Goal: Task Accomplishment & Management: Manage account settings

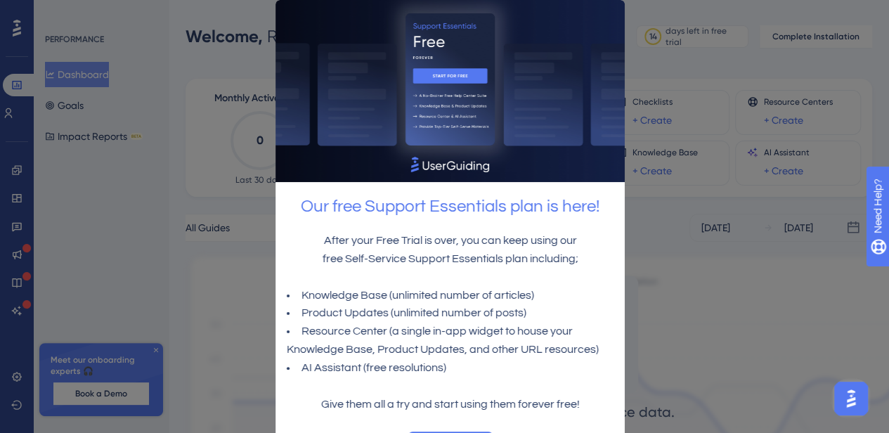
scroll to position [23, 0]
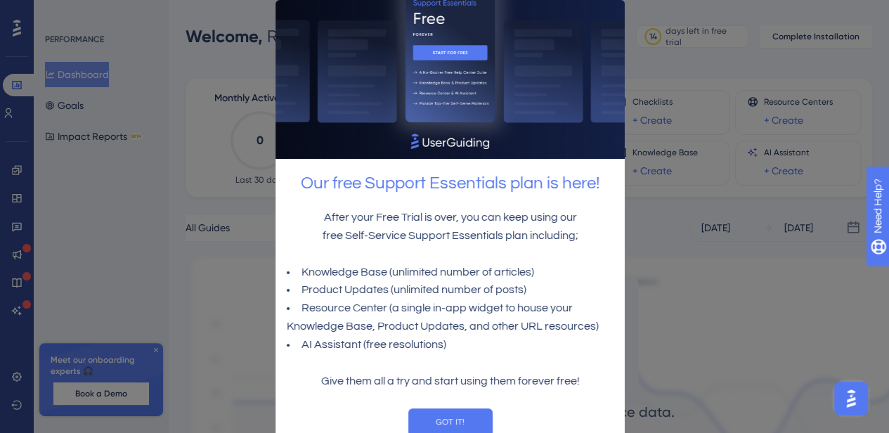
click at [501, 354] on p at bounding box center [449, 363] width 327 height 18
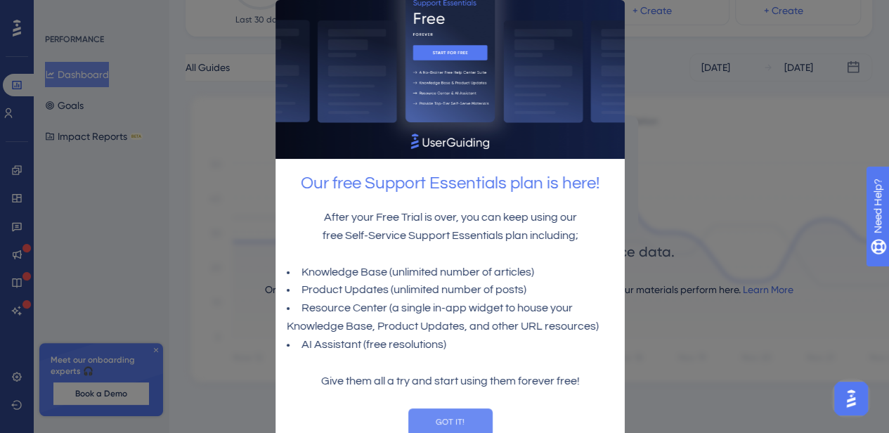
click at [453, 415] on button "GOT IT!" at bounding box center [450, 422] width 84 height 28
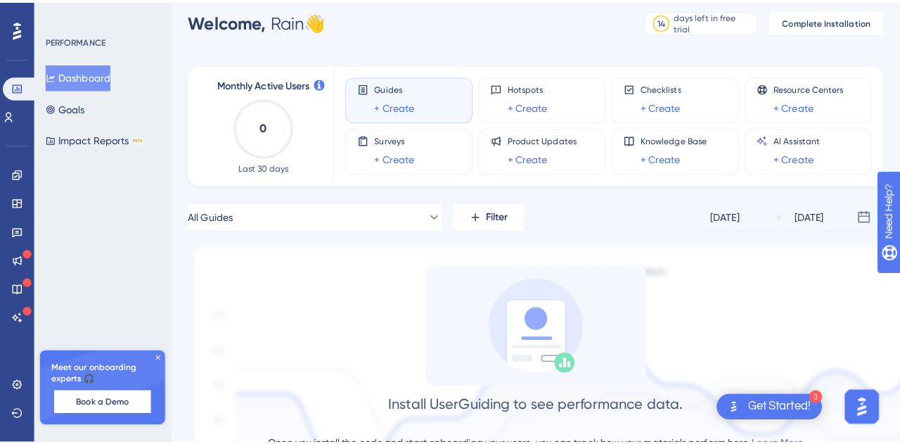
scroll to position [0, 0]
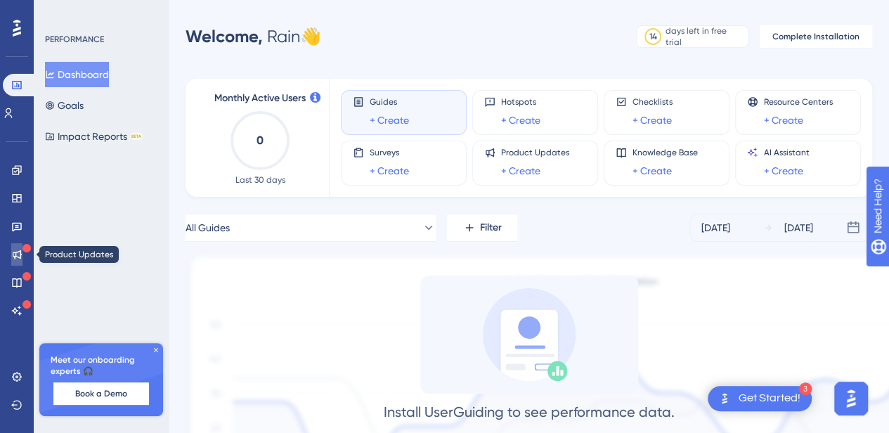
click at [11, 253] on link at bounding box center [16, 254] width 11 height 22
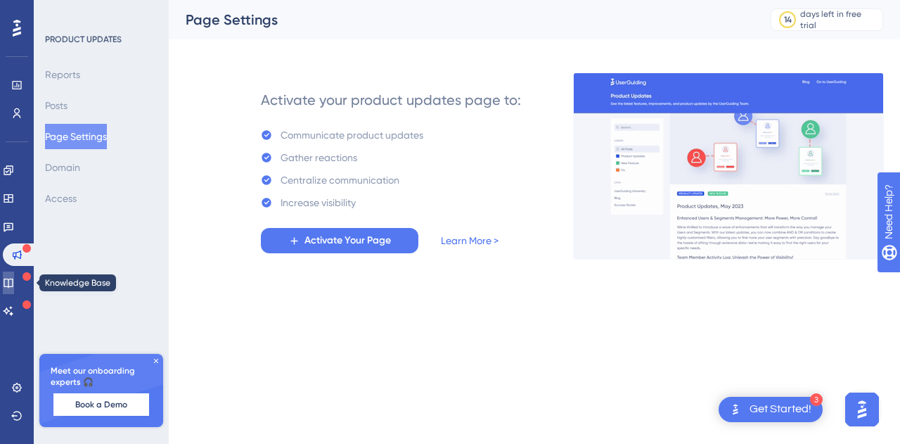
click at [14, 288] on link at bounding box center [8, 282] width 11 height 22
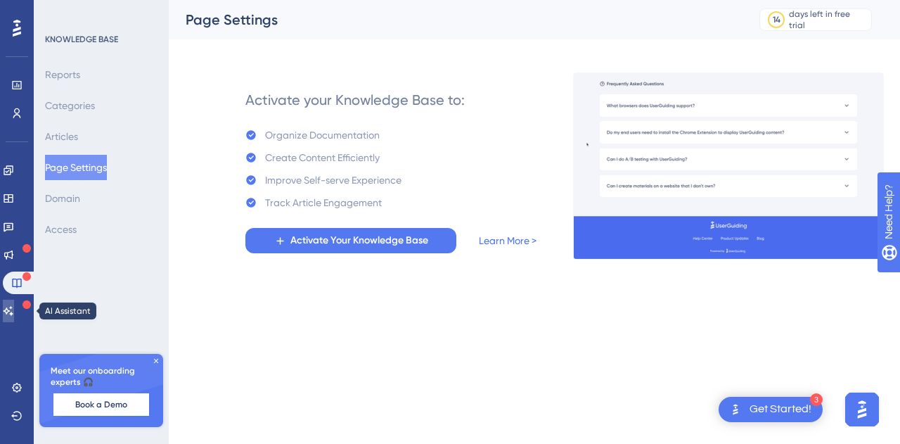
click at [13, 310] on icon at bounding box center [9, 310] width 10 height 9
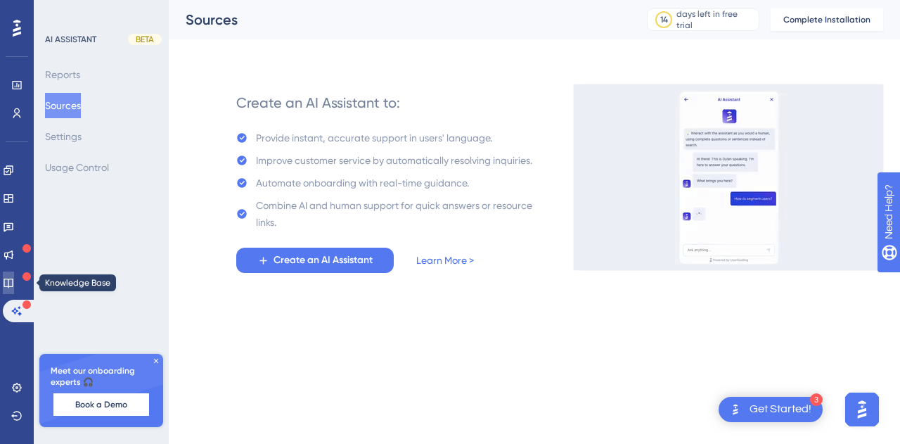
click at [14, 283] on icon at bounding box center [8, 282] width 11 height 11
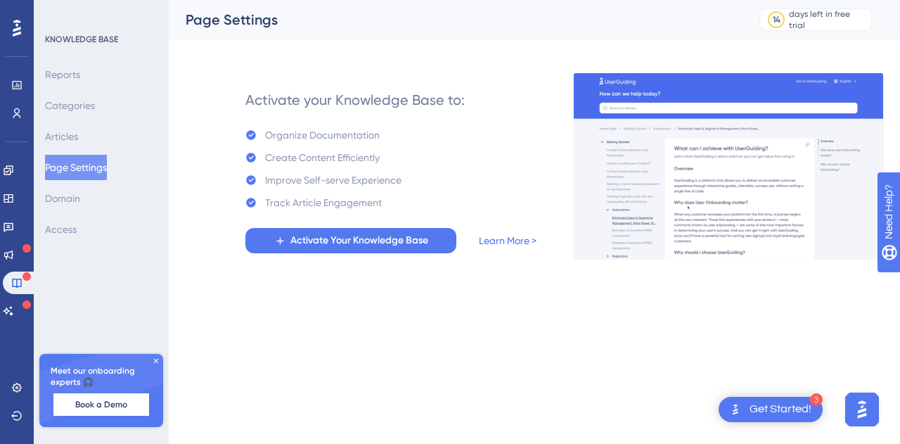
click at [371, 0] on html "3 Get Started! Performance Users Engagement Widgets Feedback Product Updates Kn…" at bounding box center [450, 0] width 900 height 0
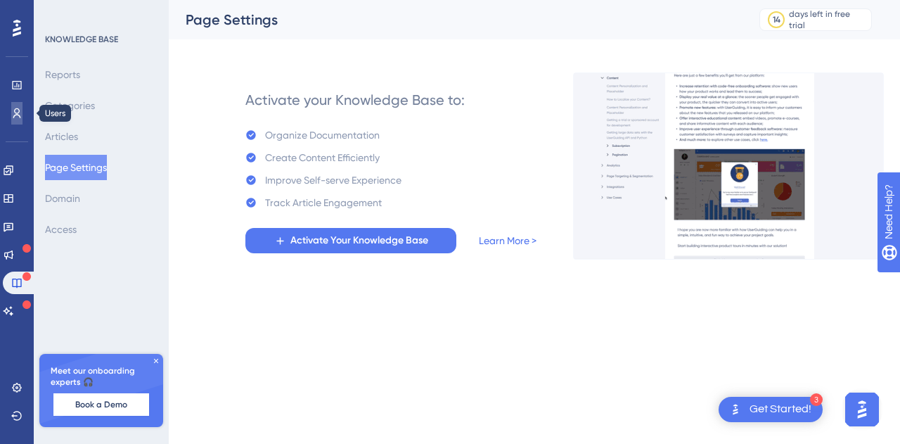
click at [12, 112] on icon at bounding box center [16, 113] width 11 height 11
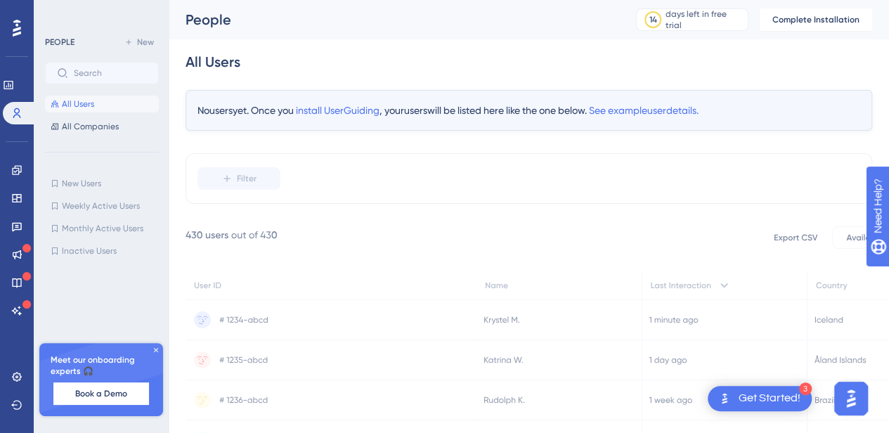
click at [16, 27] on icon at bounding box center [17, 28] width 8 height 17
click at [14, 174] on icon at bounding box center [16, 169] width 9 height 9
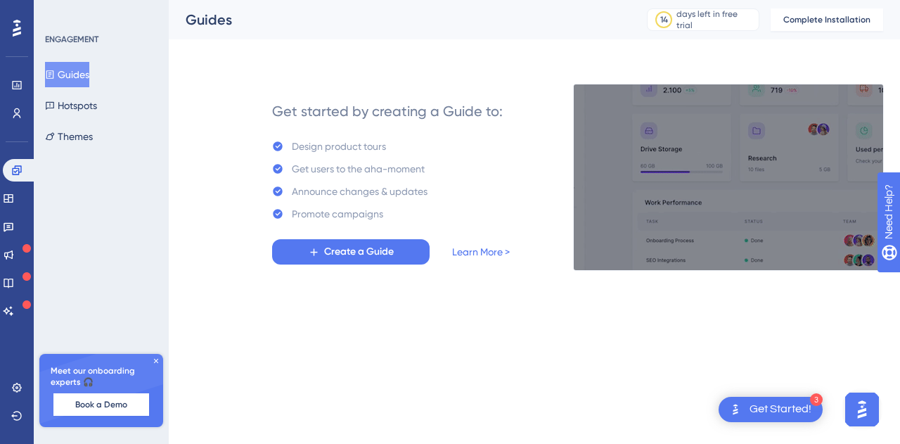
click at [15, 126] on div "Engagement Widgets Feedback Product Updates Knowledge Base AI Assistant" at bounding box center [17, 223] width 28 height 198
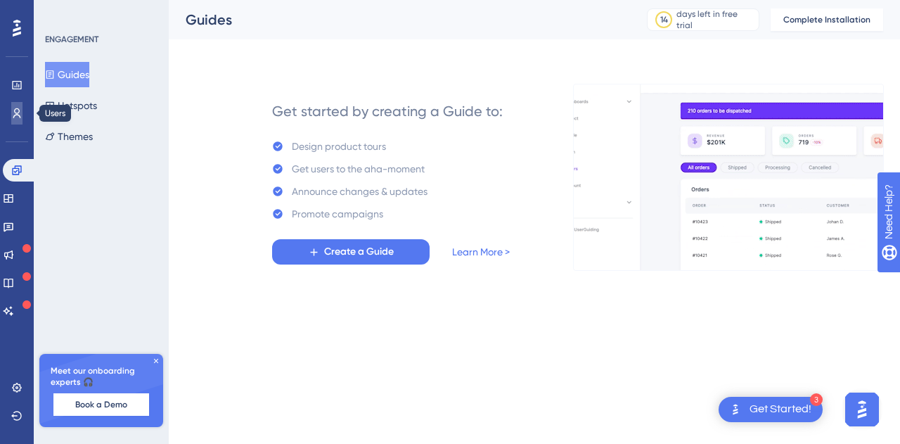
click at [14, 109] on icon at bounding box center [16, 113] width 11 height 11
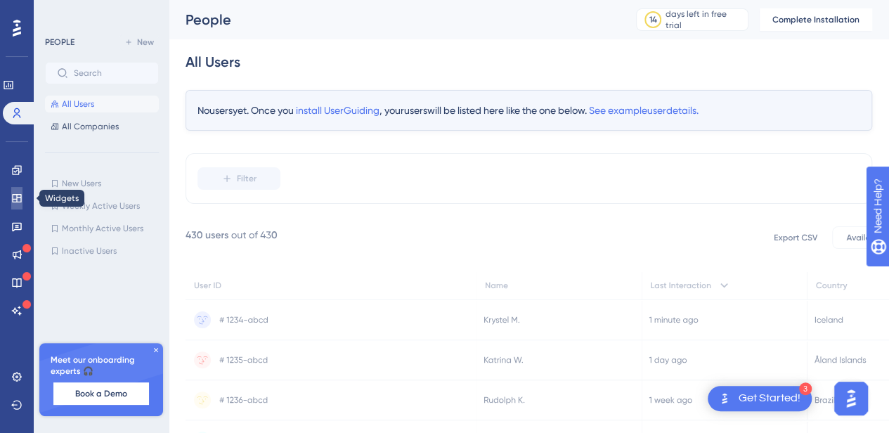
click at [13, 200] on icon at bounding box center [16, 198] width 9 height 8
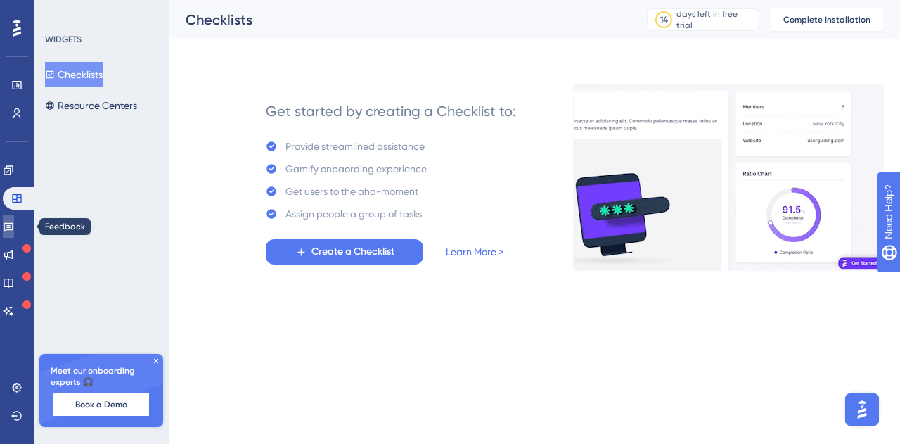
click at [14, 230] on icon at bounding box center [8, 226] width 11 height 11
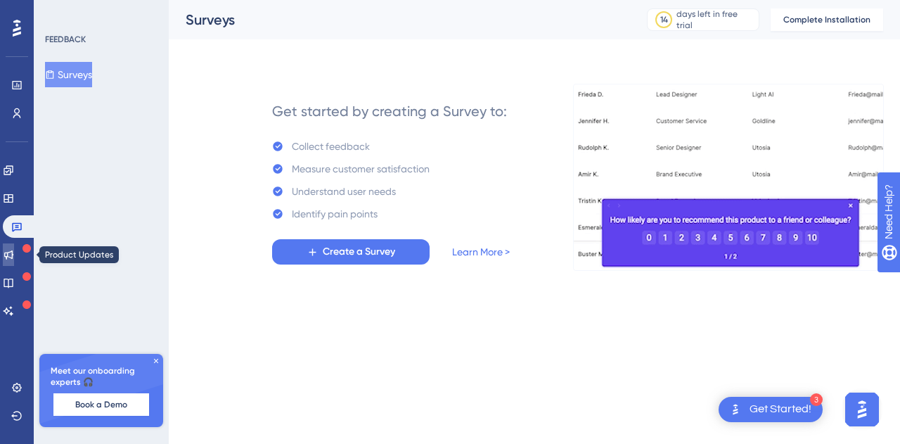
click at [13, 255] on icon at bounding box center [8, 254] width 9 height 9
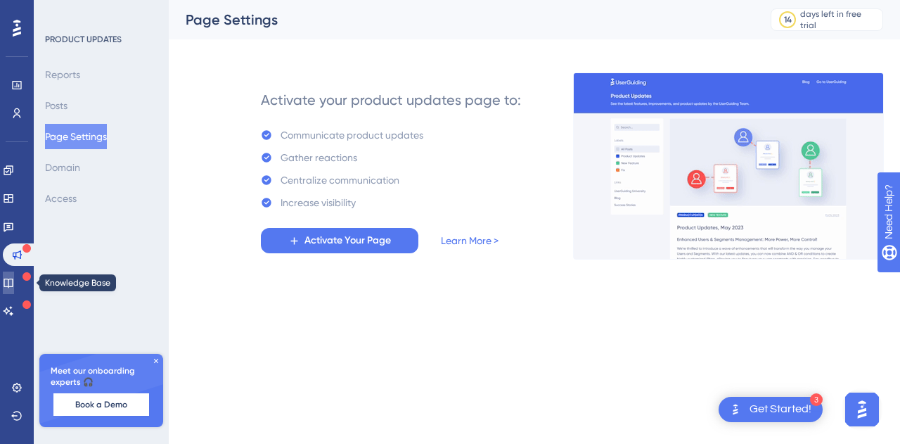
click at [7, 290] on link at bounding box center [8, 282] width 11 height 22
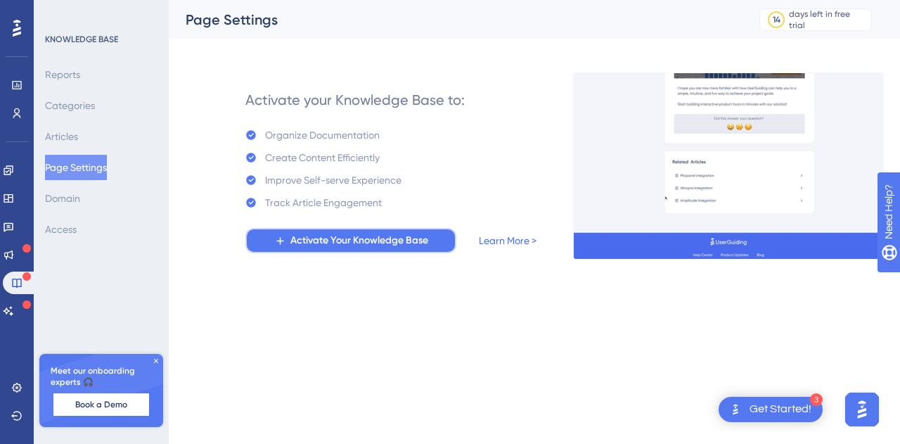
click at [356, 248] on span "Activate Your Knowledge Base" at bounding box center [359, 240] width 138 height 17
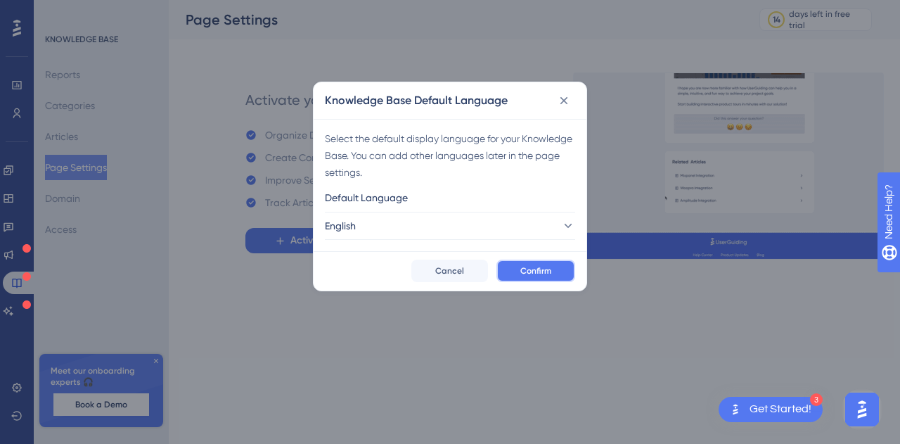
click at [527, 271] on span "Confirm" at bounding box center [535, 270] width 31 height 11
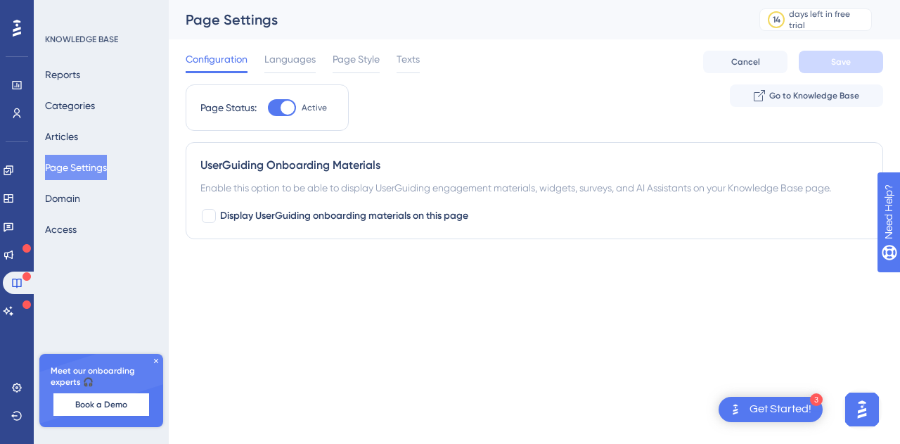
click at [459, 0] on html "3 Get Started! Performance Users Engagement Widgets Feedback Product Updates Kn…" at bounding box center [450, 0] width 900 height 0
click at [779, 410] on div "Get Started!" at bounding box center [780, 408] width 62 height 15
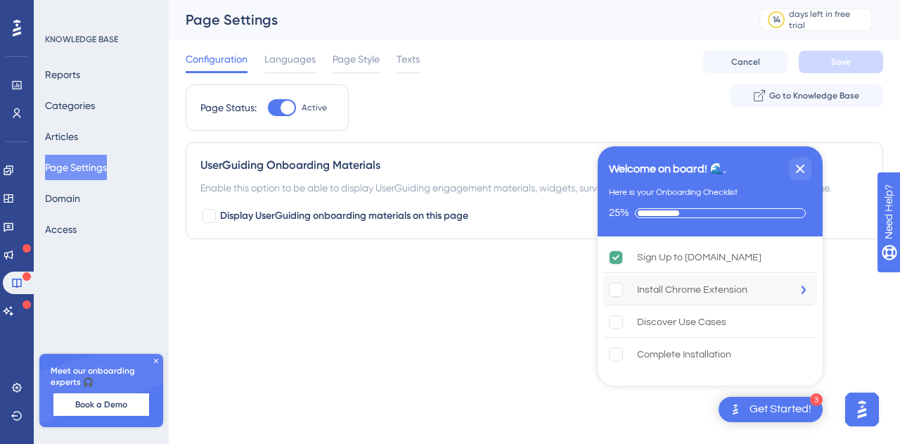
click at [721, 290] on div "Install Chrome Extension" at bounding box center [692, 289] width 110 height 17
click at [720, 319] on div "Discover Use Cases" at bounding box center [681, 322] width 89 height 17
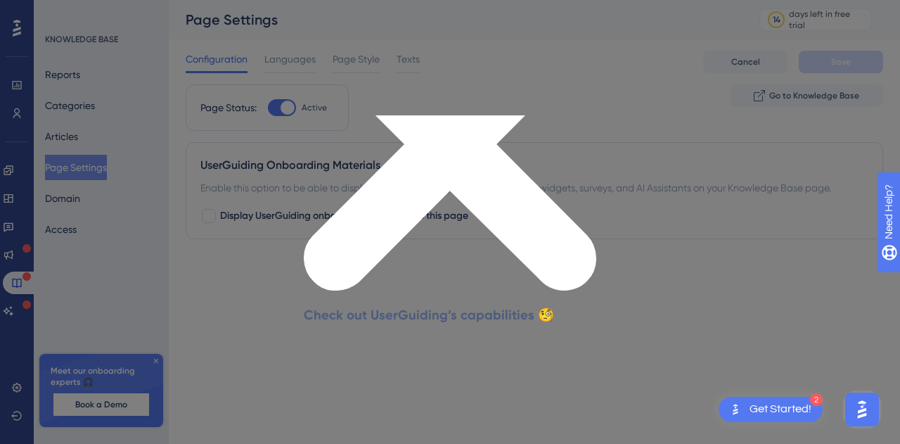
click at [534, 412] on button "Schedule a Demo" at bounding box center [523, 428] width 146 height 33
drag, startPoint x: 616, startPoint y: 125, endPoint x: 974, endPoint y: 339, distance: 416.8
click at [596, 125] on icon "Close Preview" at bounding box center [450, 144] width 292 height 292
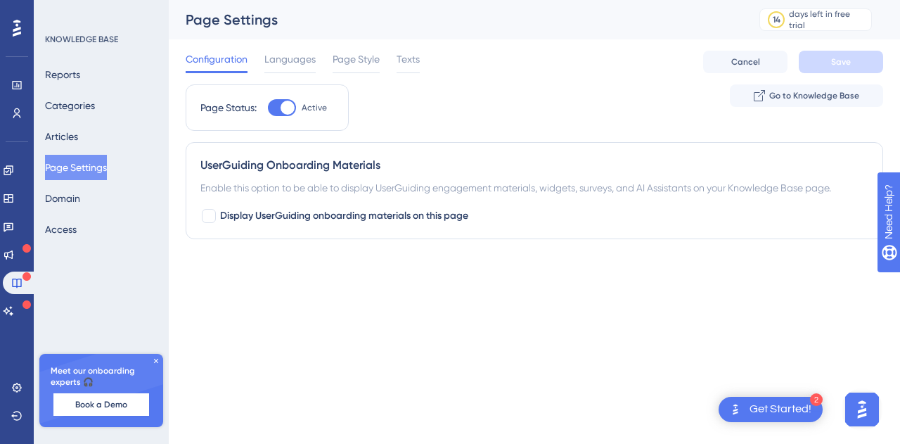
click at [770, 407] on div "Get Started!" at bounding box center [780, 408] width 62 height 15
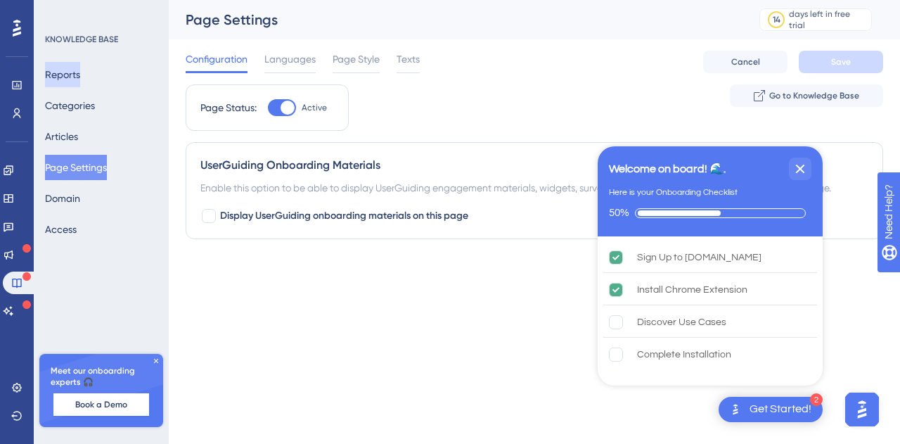
click at [80, 75] on button "Reports" at bounding box center [62, 74] width 35 height 25
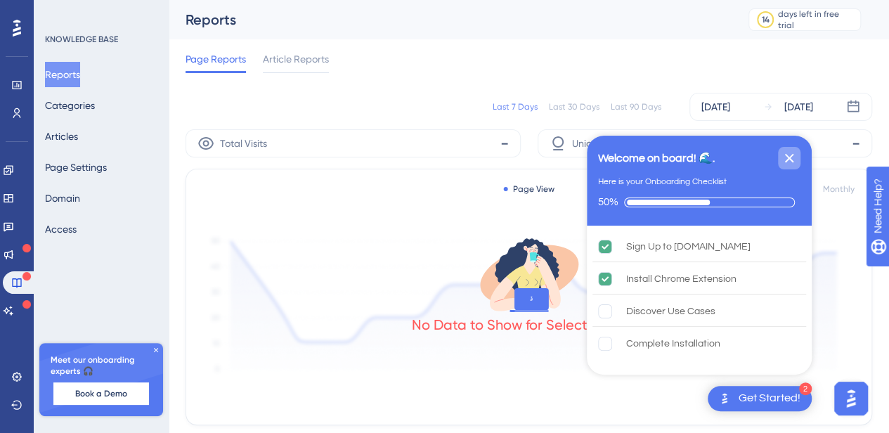
click at [787, 164] on icon "Close Checklist" at bounding box center [789, 158] width 17 height 17
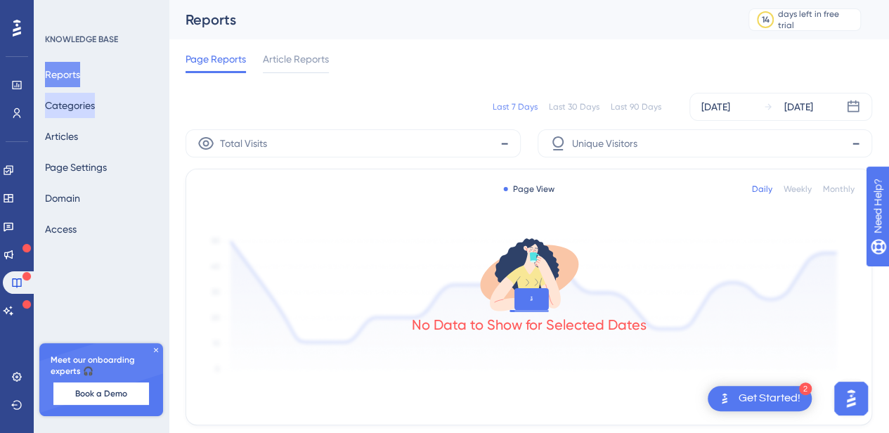
click at [62, 106] on button "Categories" at bounding box center [70, 105] width 50 height 25
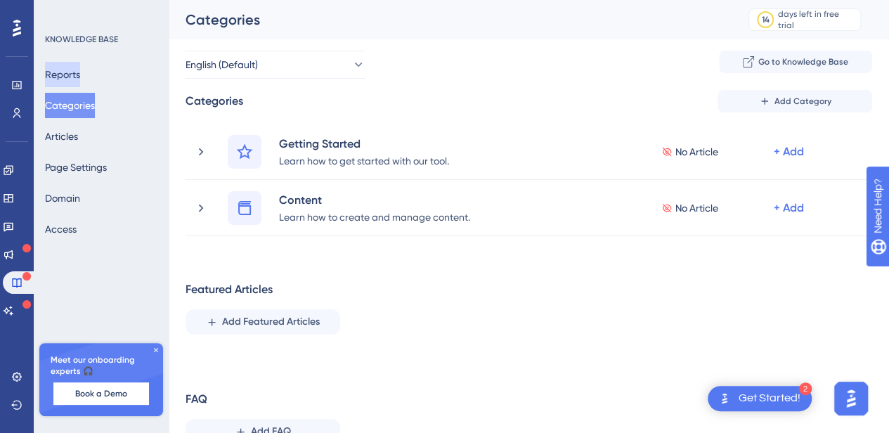
click at [69, 78] on button "Reports" at bounding box center [62, 74] width 35 height 25
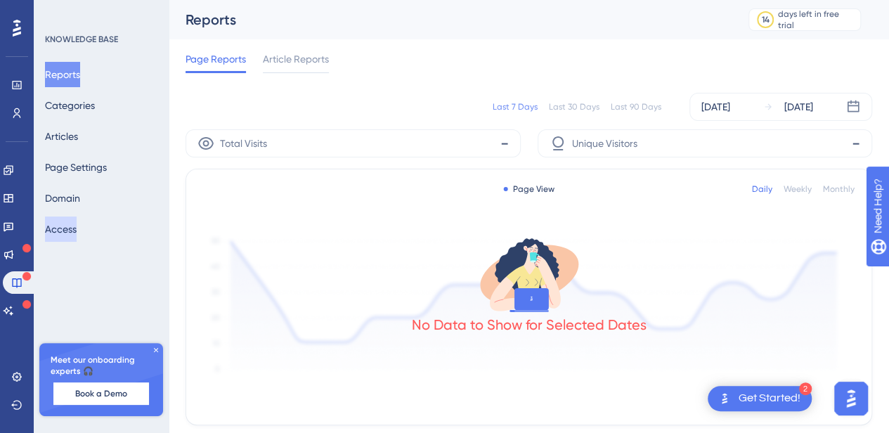
click at [74, 226] on button "Access" at bounding box center [61, 229] width 32 height 25
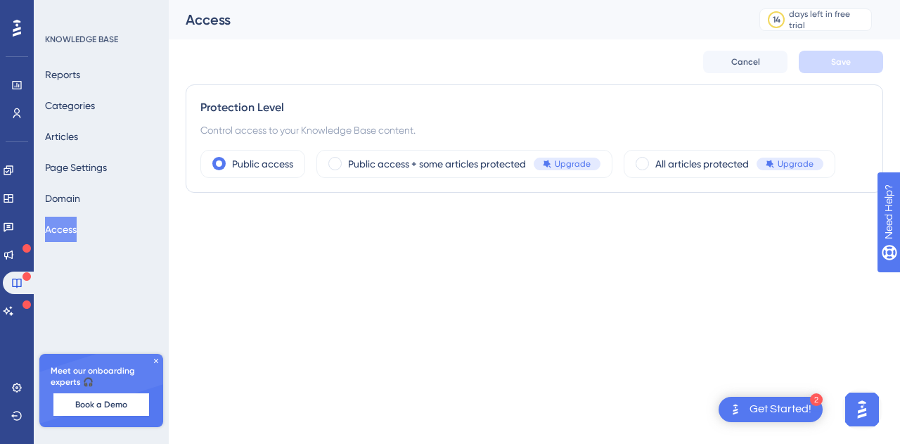
click at [499, 0] on html "2 Get Started! Performance Users Engagement Widgets Feedback Product Updates Kn…" at bounding box center [450, 0] width 900 height 0
click at [326, 0] on html "2 Get Started! Performance Users Engagement Widgets Feedback Product Updates Kn…" at bounding box center [450, 0] width 900 height 0
click at [78, 134] on button "Articles" at bounding box center [61, 136] width 33 height 25
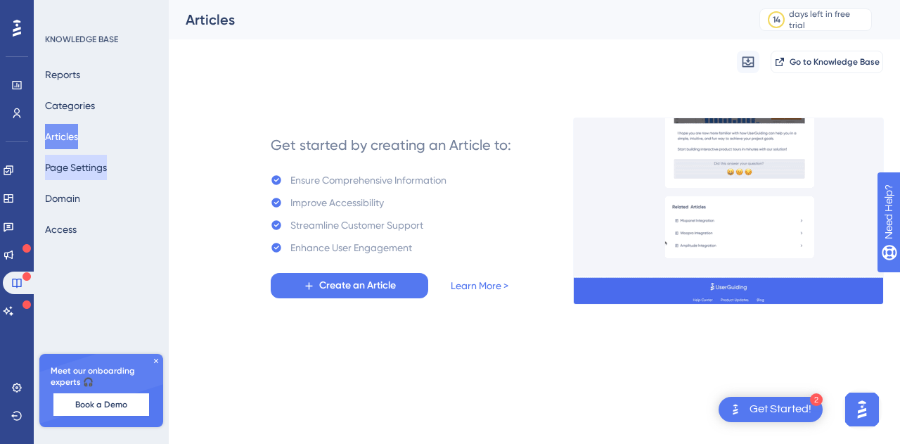
click at [101, 171] on button "Page Settings" at bounding box center [76, 167] width 62 height 25
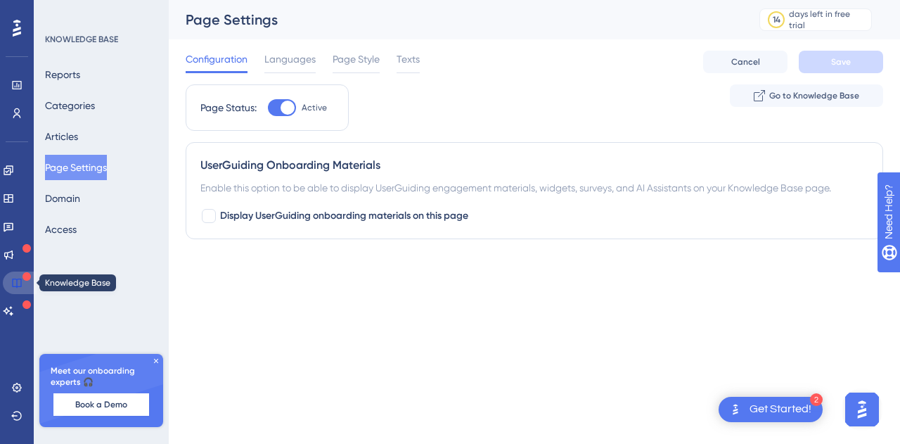
click at [13, 288] on icon at bounding box center [16, 282] width 11 height 11
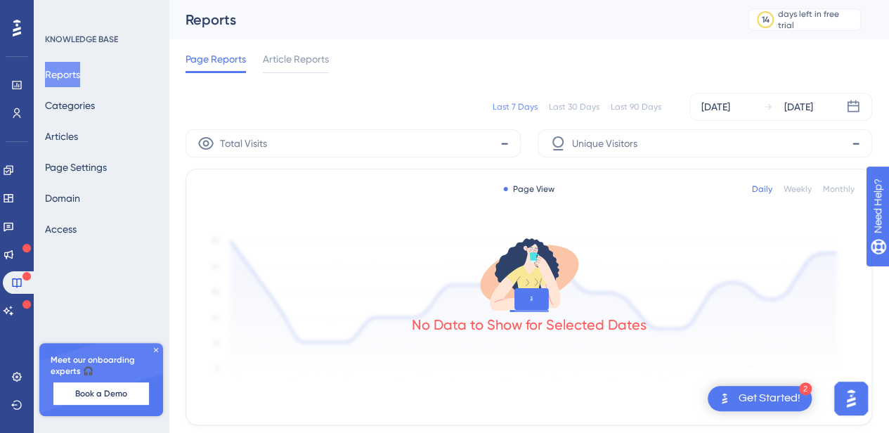
click at [79, 91] on div "Reports Categories Articles Page Settings Domain Access" at bounding box center [102, 152] width 114 height 180
click at [79, 98] on button "Categories" at bounding box center [70, 105] width 50 height 25
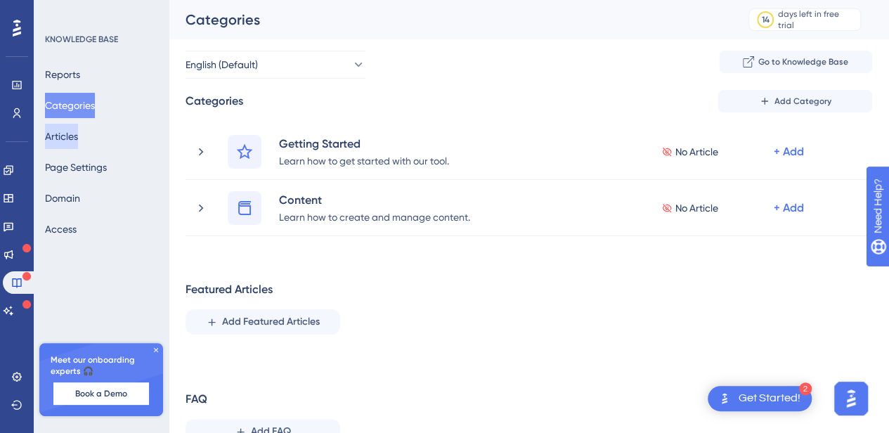
click at [78, 141] on button "Articles" at bounding box center [61, 136] width 33 height 25
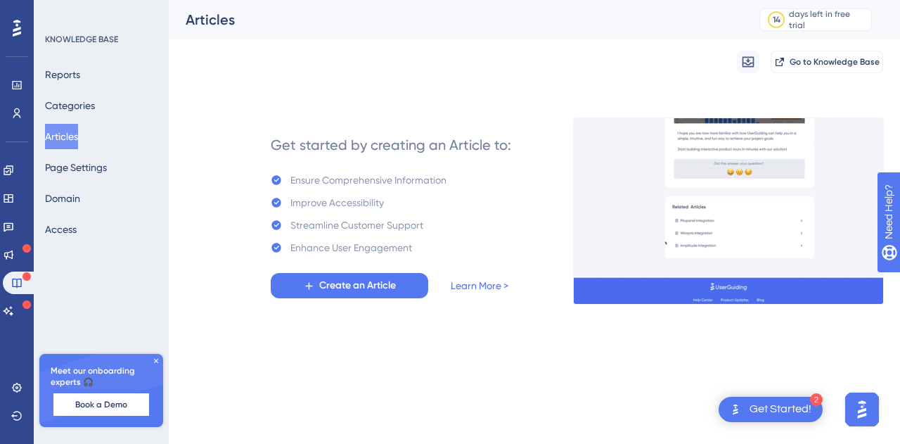
click at [88, 181] on div "Reports Categories Articles Page Settings Domain Access" at bounding box center [102, 152] width 114 height 180
click at [88, 172] on button "Page Settings" at bounding box center [76, 167] width 62 height 25
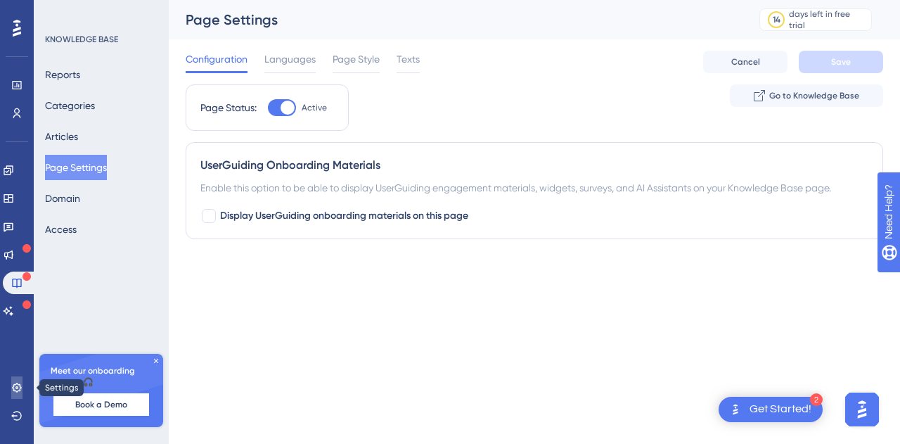
click at [13, 376] on link at bounding box center [16, 387] width 11 height 22
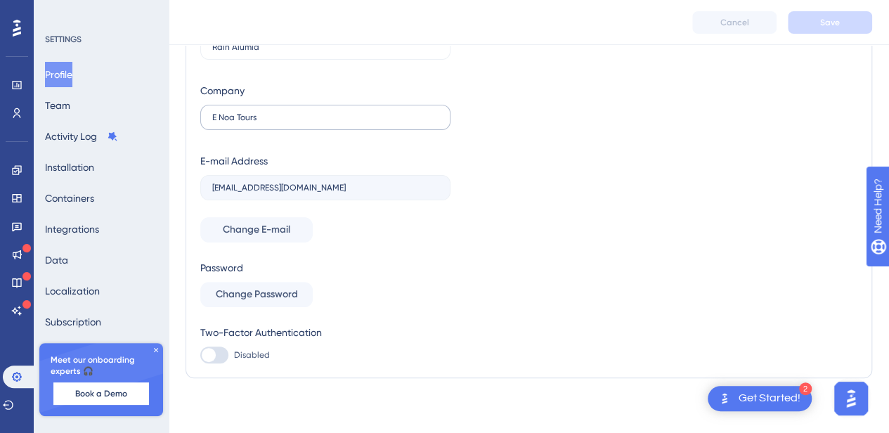
scroll to position [93, 0]
click at [155, 349] on icon at bounding box center [156, 350] width 4 height 4
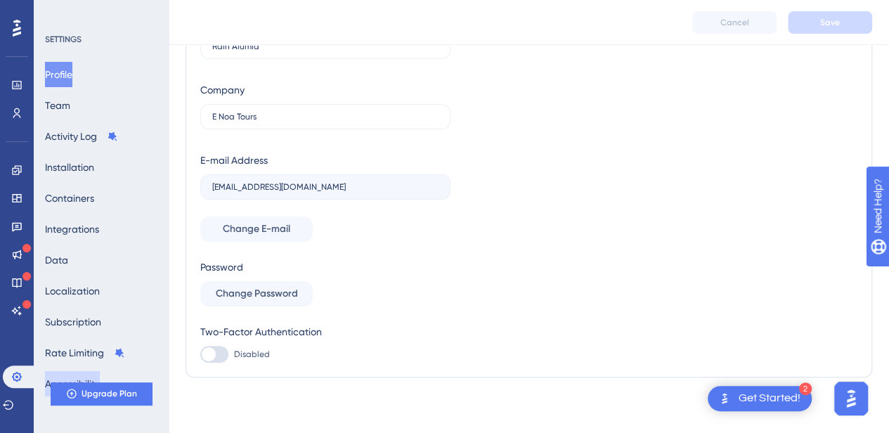
click at [67, 371] on button "Accessibility" at bounding box center [72, 383] width 55 height 25
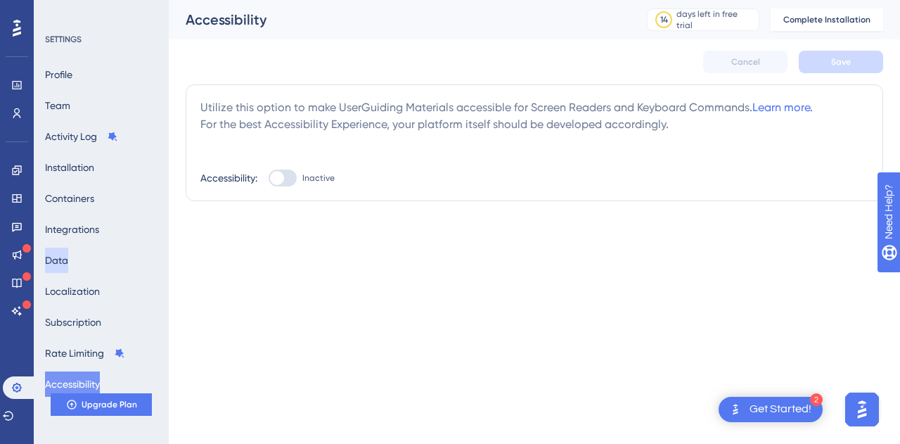
click at [68, 262] on button "Data" at bounding box center [56, 259] width 23 height 25
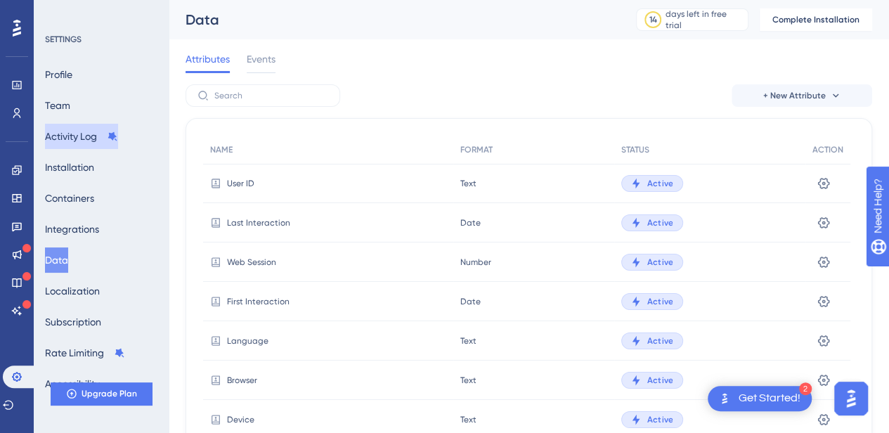
click at [68, 137] on button "Activity Log" at bounding box center [81, 136] width 73 height 25
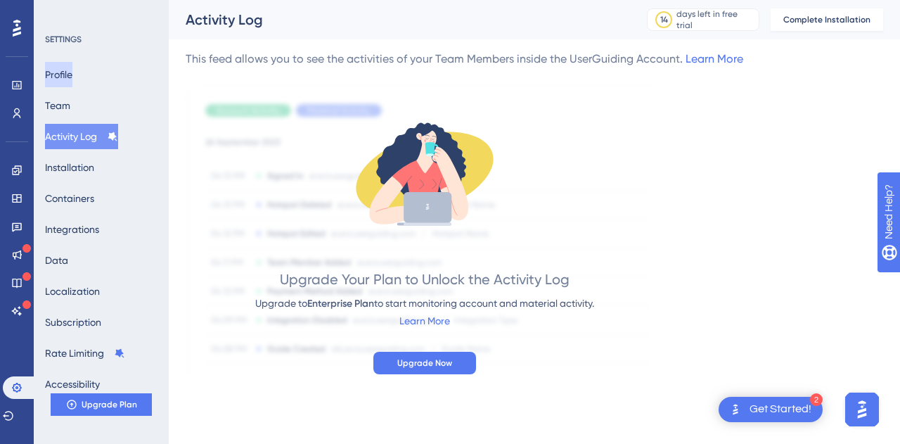
click at [67, 72] on button "Profile" at bounding box center [58, 74] width 27 height 25
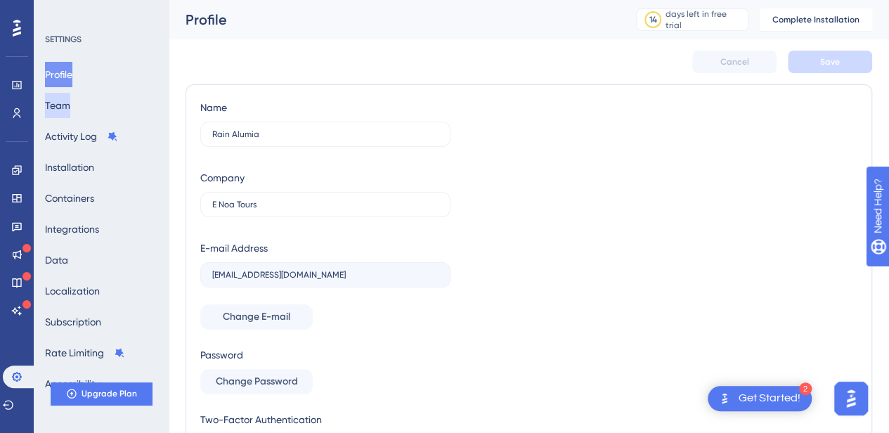
click at [52, 108] on button "Team" at bounding box center [57, 105] width 25 height 25
